Goal: Navigation & Orientation: Find specific page/section

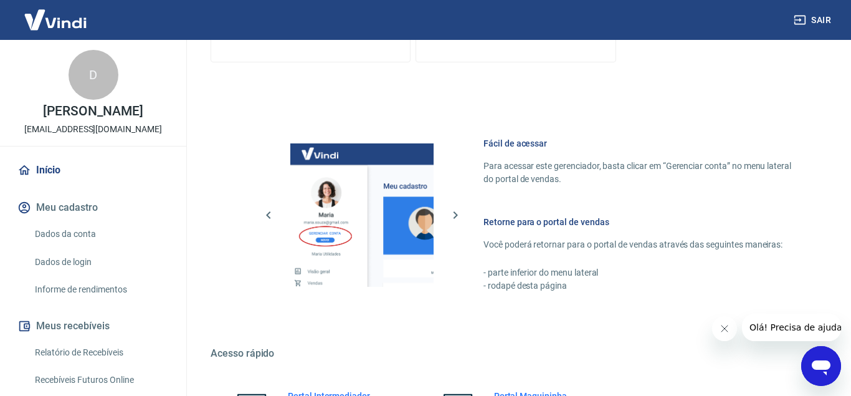
scroll to position [726, 0]
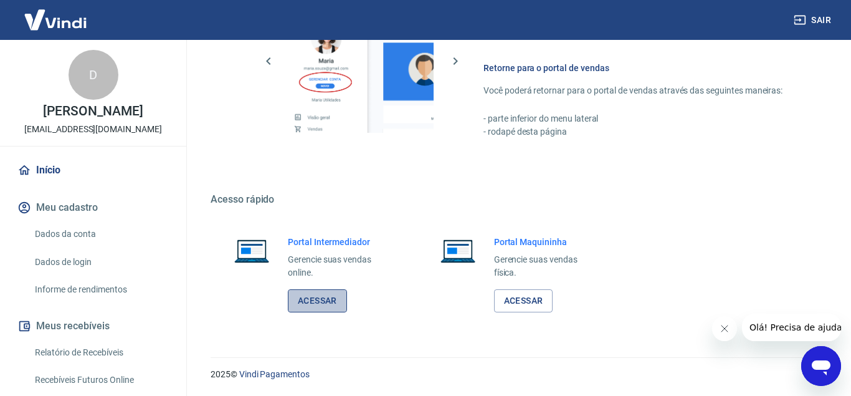
click at [334, 292] on link "Acessar" at bounding box center [317, 300] width 59 height 23
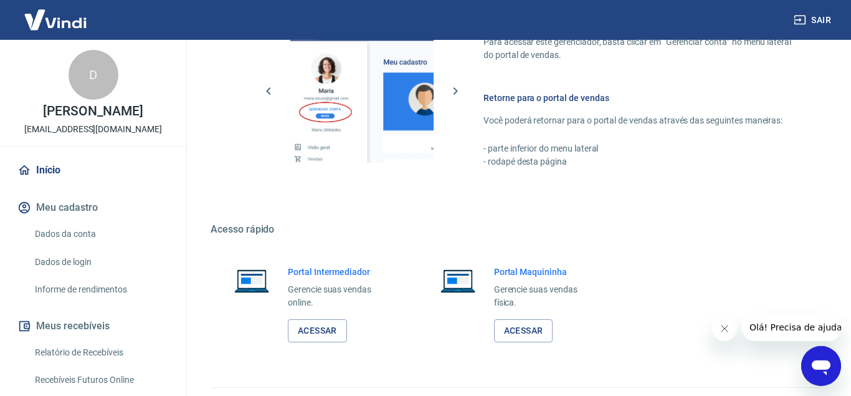
scroll to position [726, 0]
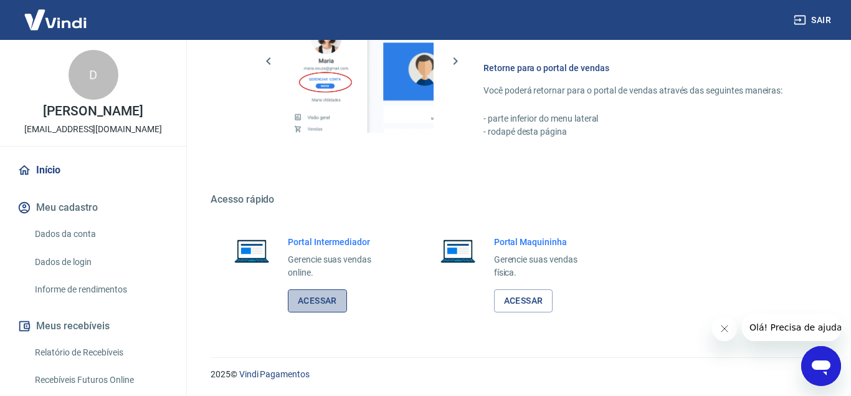
click at [314, 294] on link "Acessar" at bounding box center [317, 300] width 59 height 23
